Goal: Check status: Check status

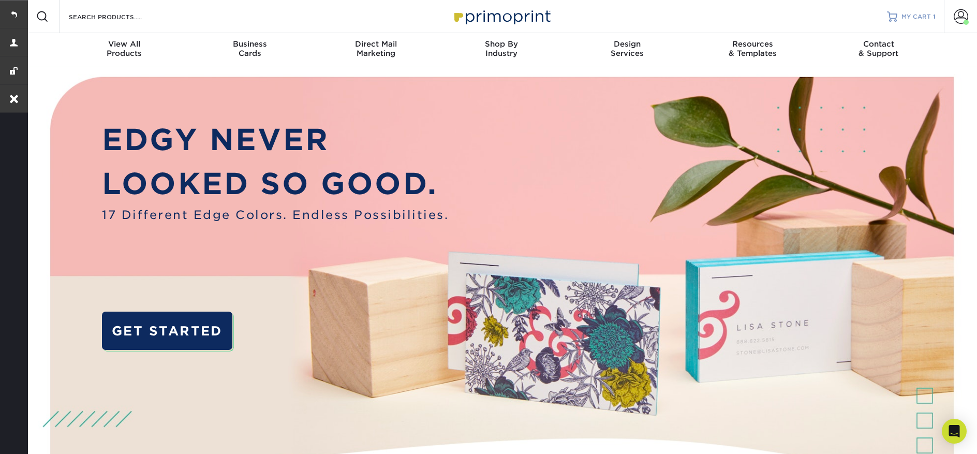
click at [906, 20] on span "MY CART" at bounding box center [915, 16] width 29 height 9
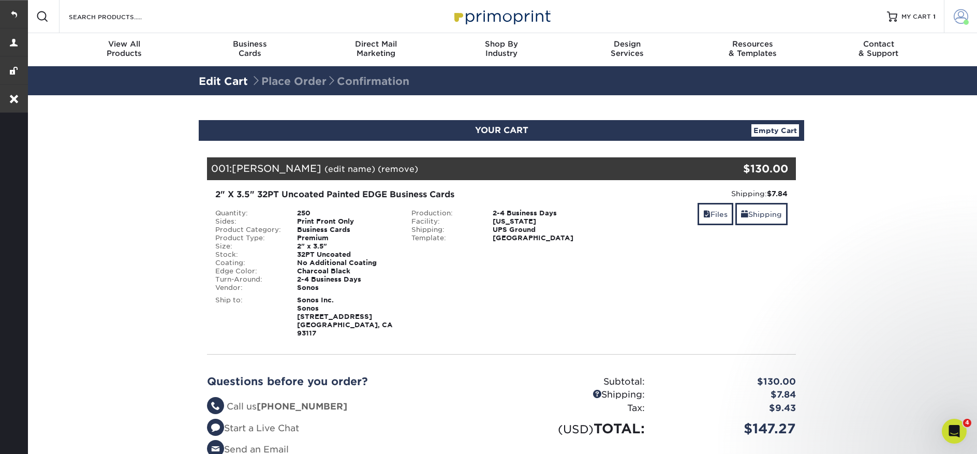
click at [970, 16] on link "Account" at bounding box center [960, 16] width 33 height 33
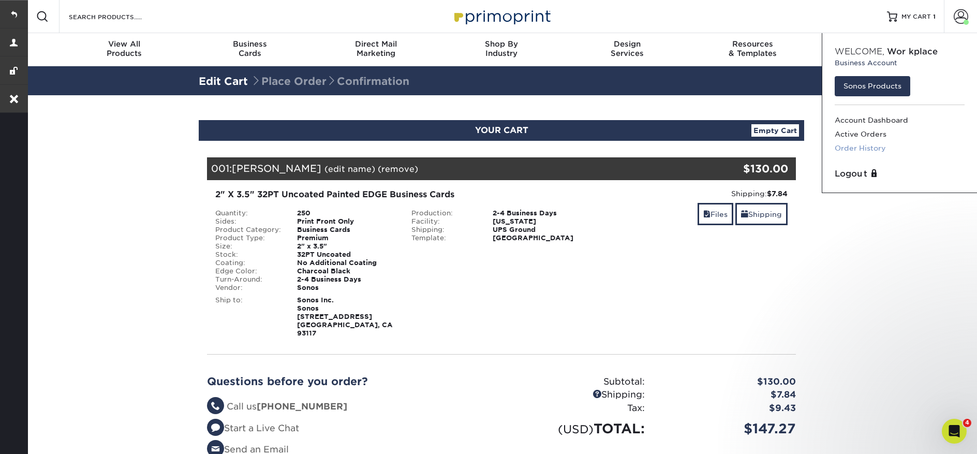
click at [880, 143] on link "Order History" at bounding box center [899, 148] width 130 height 14
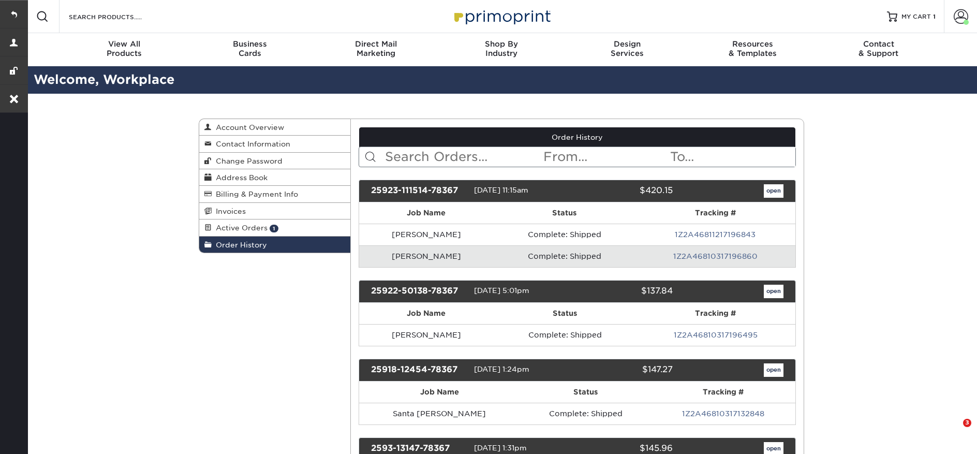
click at [471, 157] on input "text" at bounding box center [463, 157] width 159 height 20
paste input "25829-25059-78367"
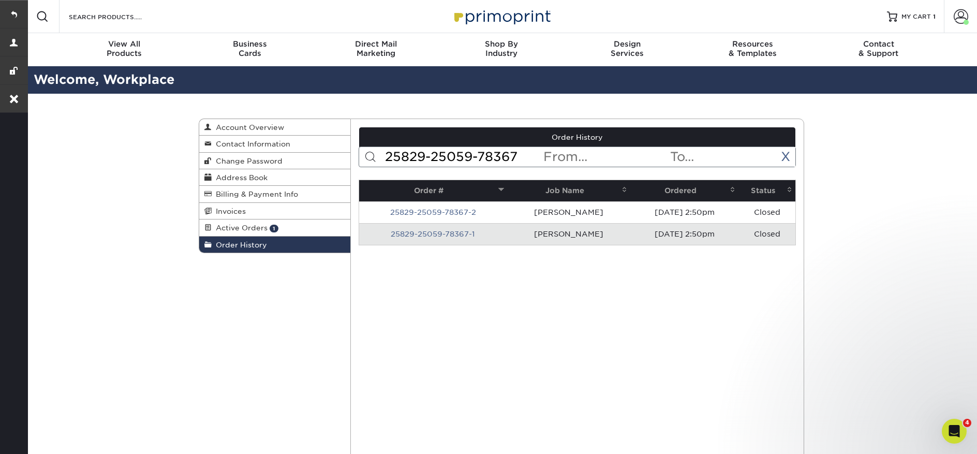
type input "25829-25059-78367"
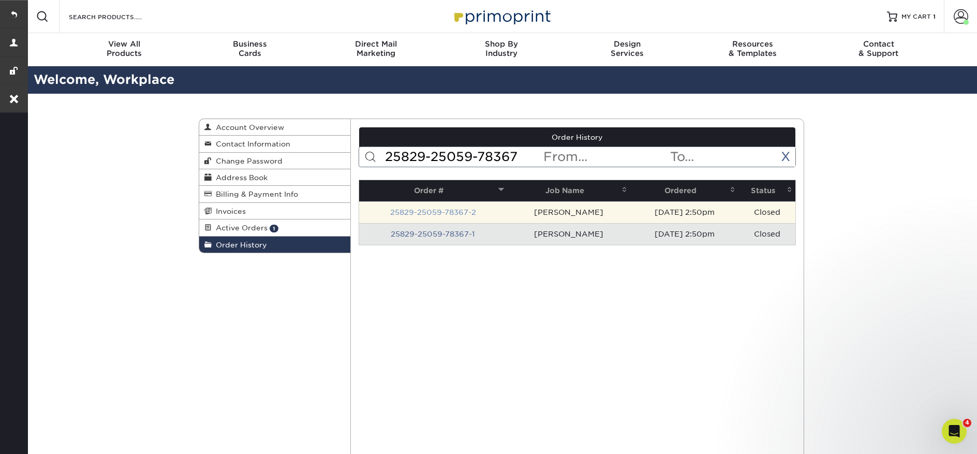
click at [423, 212] on link "25829-25059-78367-2" at bounding box center [433, 212] width 86 height 8
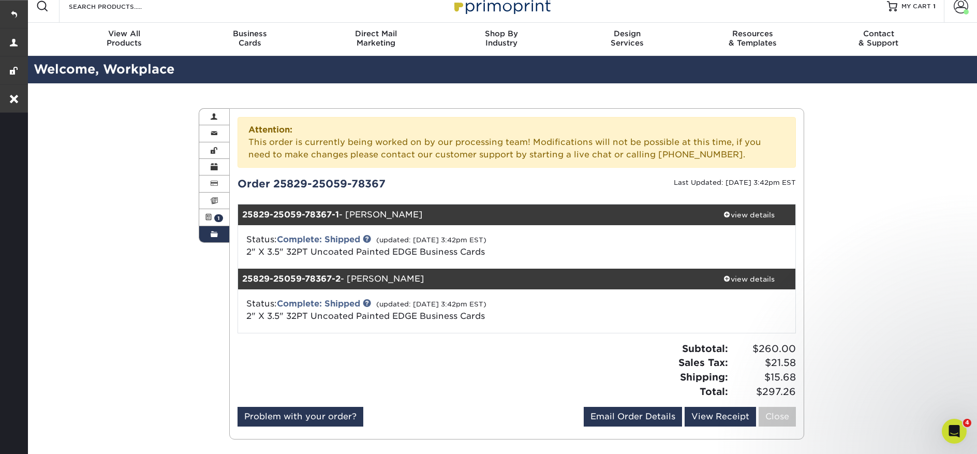
scroll to position [32, 0]
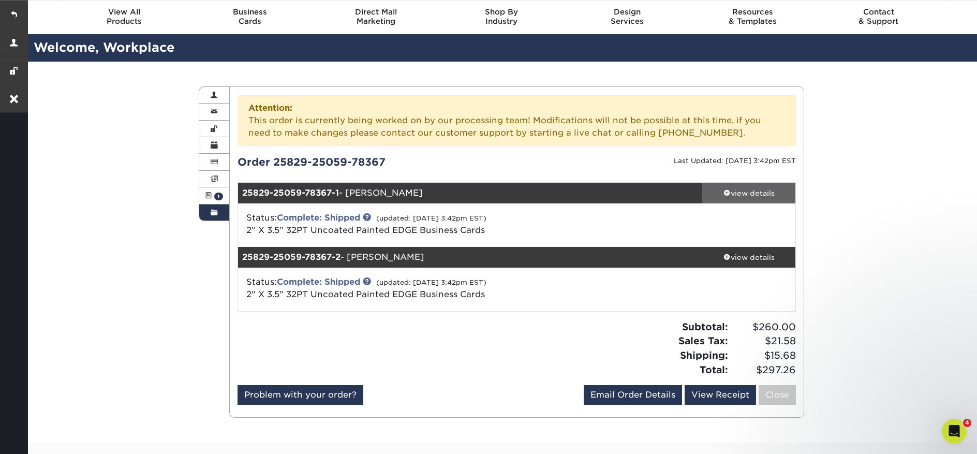
click at [741, 192] on div "view details" at bounding box center [748, 193] width 93 height 10
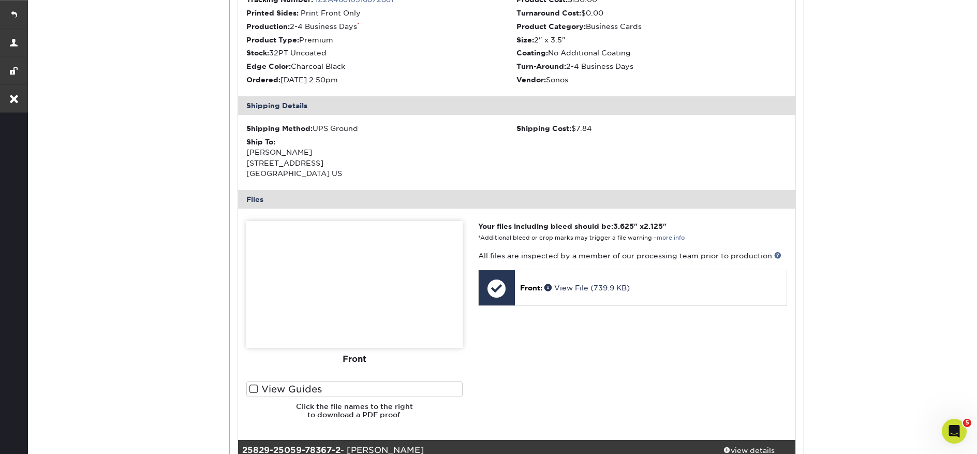
scroll to position [325, 0]
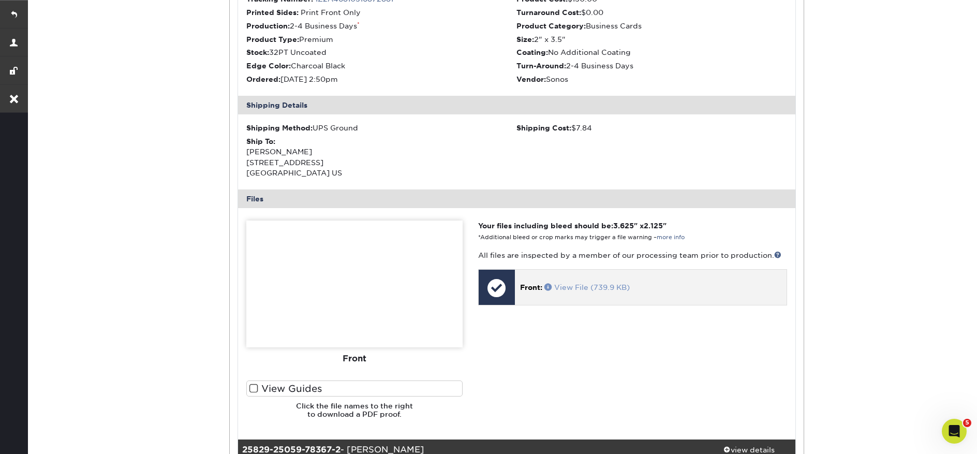
click at [581, 289] on link "View File (739.9 KB)" at bounding box center [586, 287] width 85 height 8
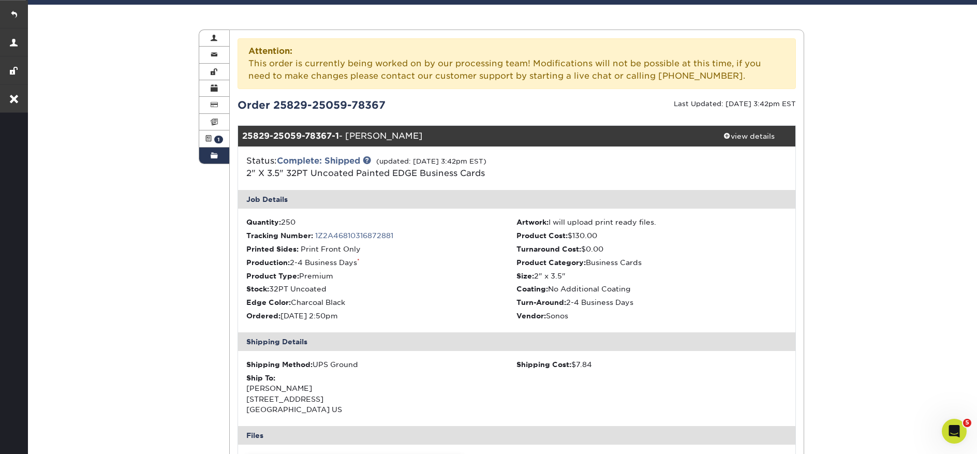
scroll to position [0, 0]
